Goal: Obtain resource: Download file/media

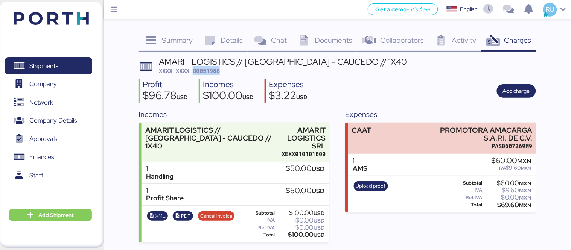
click at [44, 23] on img at bounding box center [51, 18] width 75 height 13
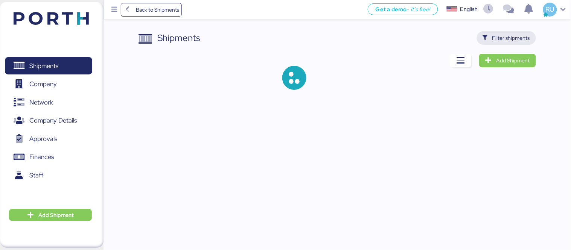
click at [509, 39] on span "Filter shipments" at bounding box center [511, 37] width 38 height 9
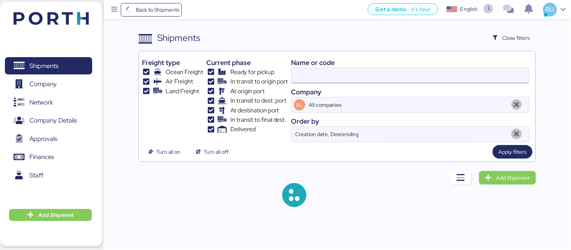
click at [318, 76] on input at bounding box center [410, 75] width 237 height 15
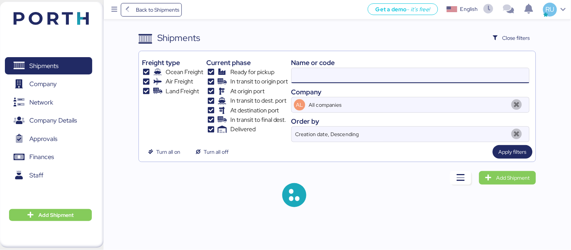
paste input "O0052060/170703"
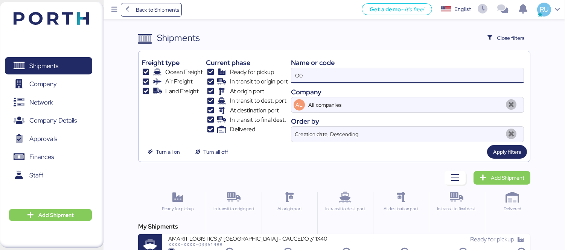
type input "O"
paste input "O0052060/170703"
type input "O0052060"
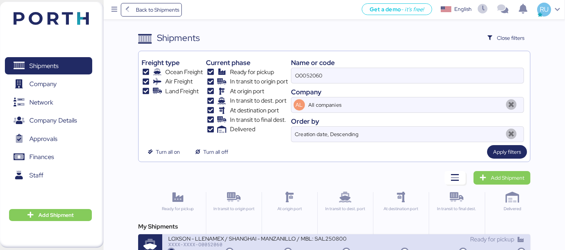
click at [314, 235] on div "LOXSON - LLENAMEX / SHANGHAI - MANZANILLO / MBL: SAL25080002 - HBL: KSSE2507103…" at bounding box center [346, 246] width 368 height 24
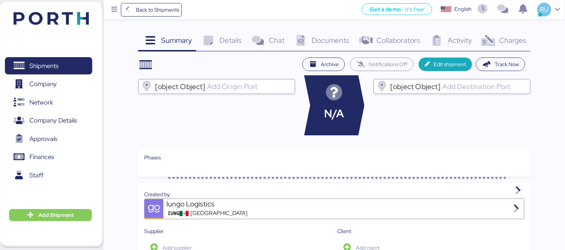
click at [500, 47] on div "Charges 0" at bounding box center [503, 41] width 54 height 20
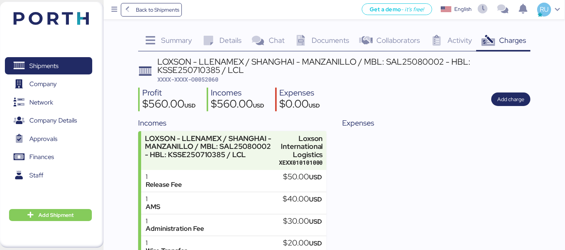
click at [403, 58] on div "LOXSON - LLENAMEX / SHANGHAI - MANZANILLO / MBL: SAL25080002 - HBL: KSSE2507103…" at bounding box center [343, 66] width 373 height 17
copy div "SAL25080002"
click at [189, 70] on div "LOXSON - LLENAMEX / SHANGHAI - MANZANILLO / MBL: SAL25080002 - HBL: KSSE2507103…" at bounding box center [343, 66] width 373 height 17
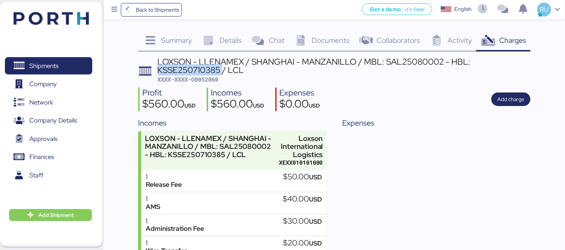
copy div "KSSE250710385"
click at [310, 41] on div "Documents 0" at bounding box center [321, 41] width 65 height 20
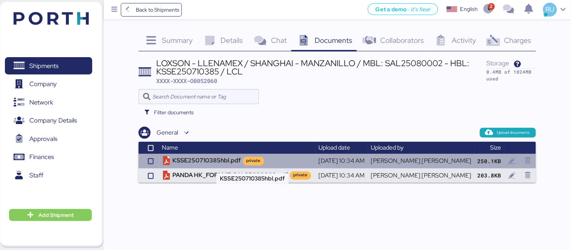
click at [217, 161] on td "KSSE250710385hbl.pdf private" at bounding box center [237, 161] width 157 height 14
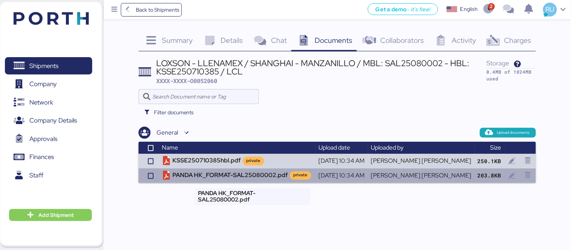
click at [213, 171] on td "PANDA HK_FORMAT-SAL25080002.pdf private" at bounding box center [237, 176] width 157 height 14
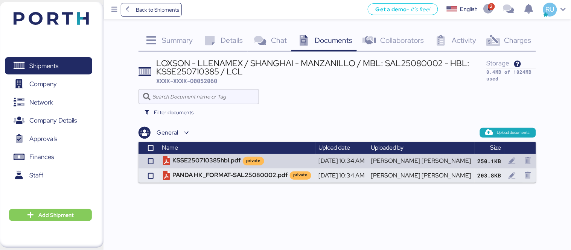
click at [435, 109] on div "Filter documents" at bounding box center [336, 112] width 397 height 17
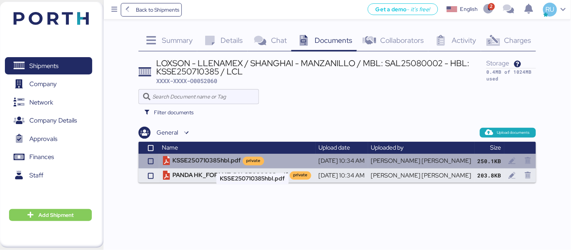
click at [221, 158] on td "KSSE250710385hbl.pdf private" at bounding box center [237, 161] width 157 height 14
